Goal: Task Accomplishment & Management: Manage account settings

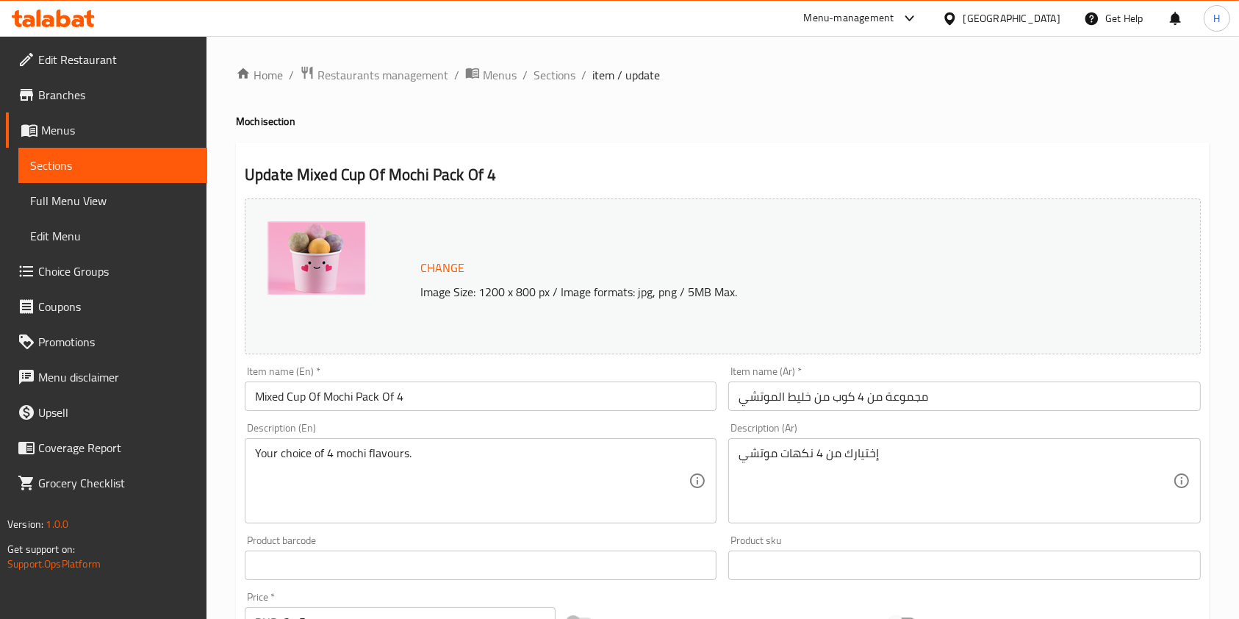
click at [65, 9] on div at bounding box center [53, 18] width 107 height 29
click at [76, 20] on icon at bounding box center [78, 21] width 12 height 12
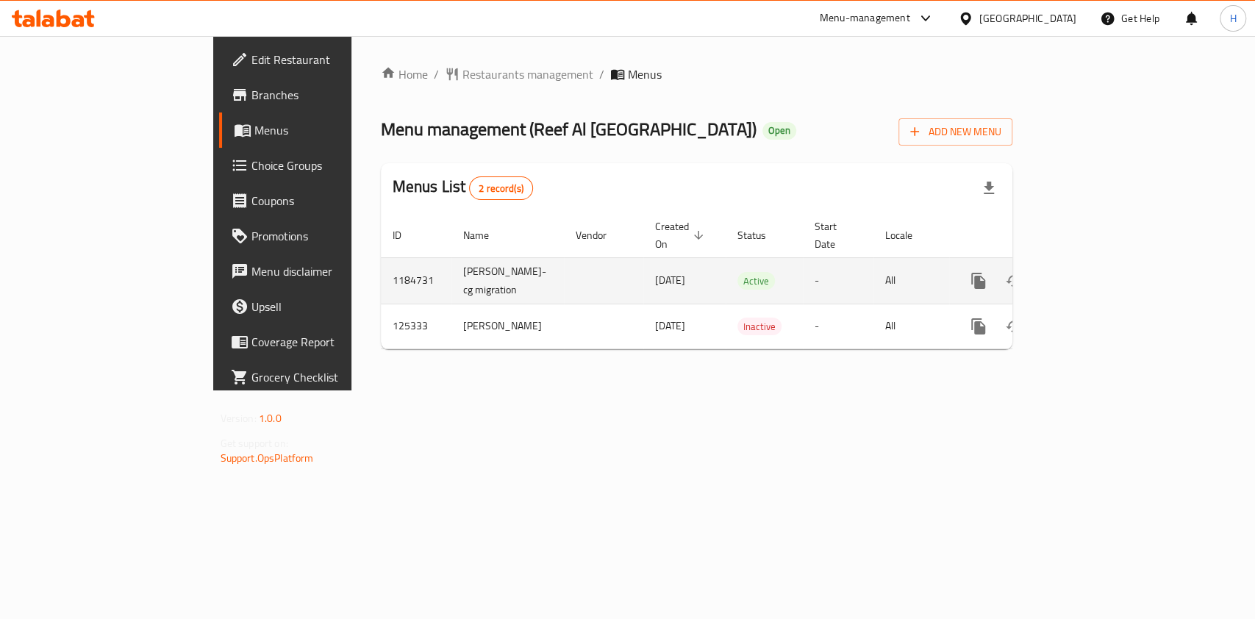
click at [1091, 276] on icon "enhanced table" at bounding box center [1084, 280] width 13 height 13
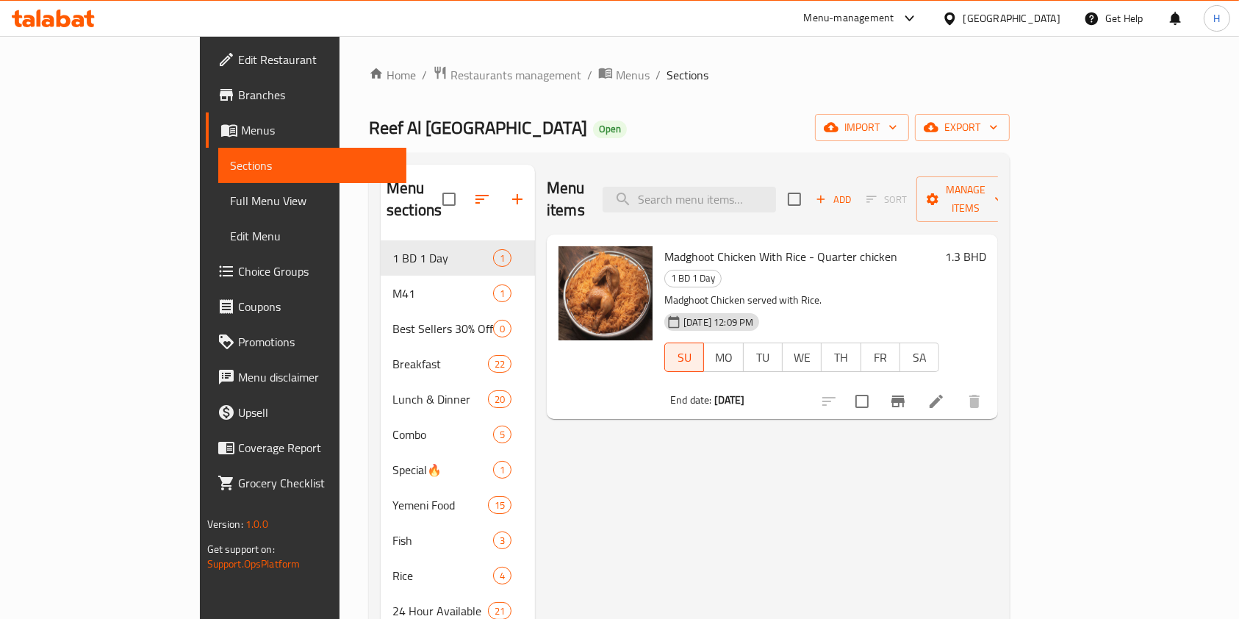
click at [731, 246] on span "Madghoot Chicken With Rice - Quarter chicken" at bounding box center [780, 257] width 233 height 22
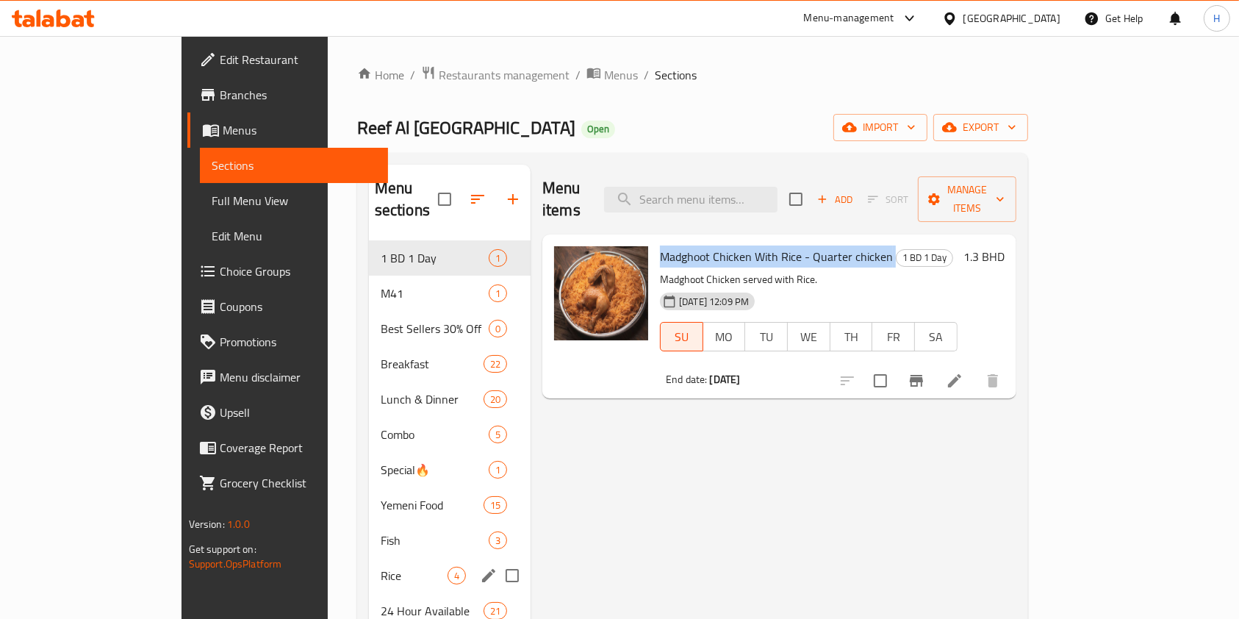
copy h6 "Madghoot Chicken With Rice - Quarter chicken"
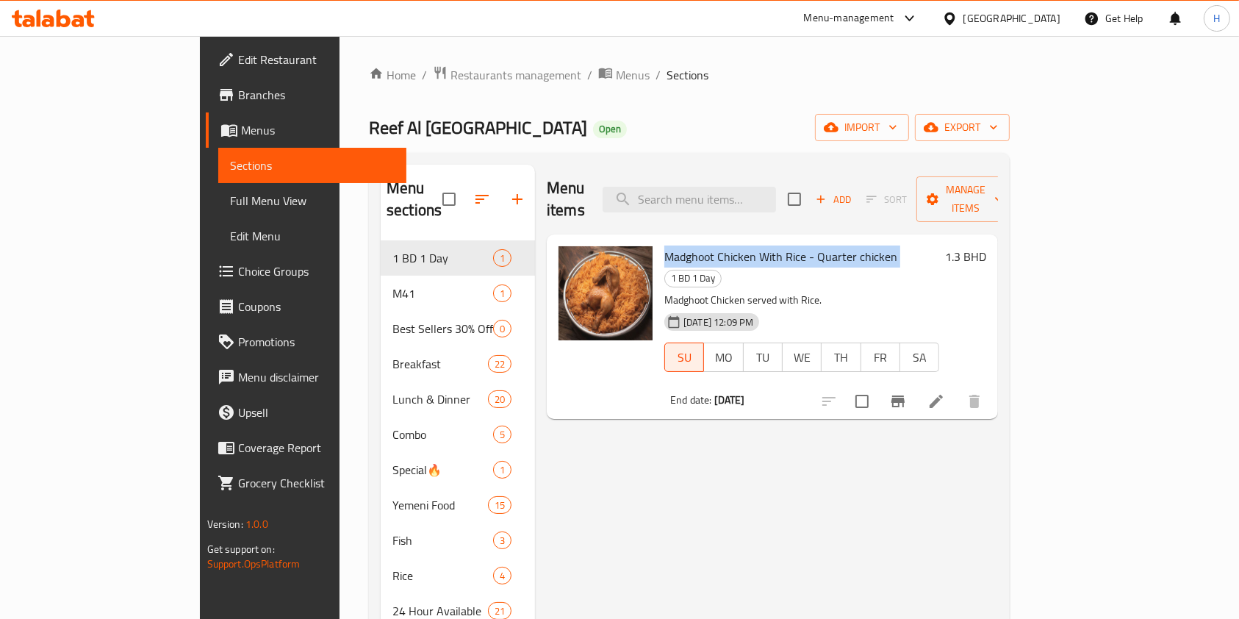
click at [74, 26] on icon at bounding box center [78, 21] width 12 height 12
